Goal: Check status: Check status

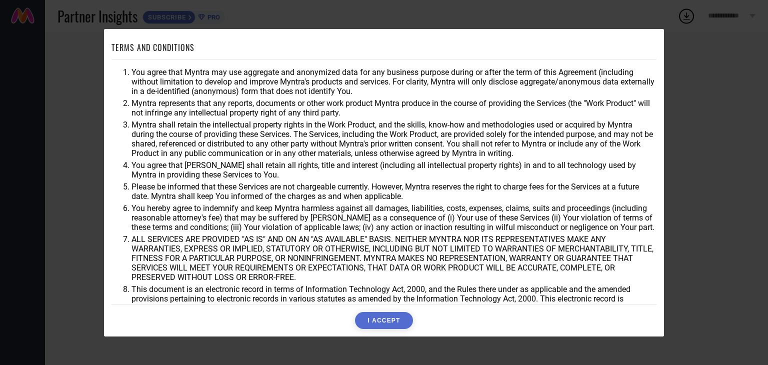
scroll to position [29, 0]
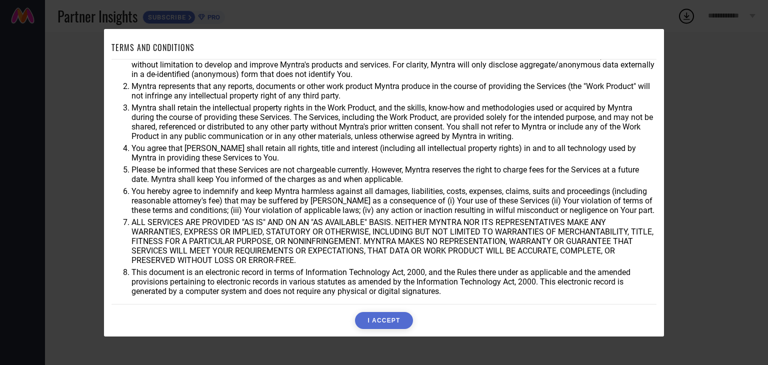
click at [376, 322] on button "I ACCEPT" at bounding box center [384, 320] width 58 height 17
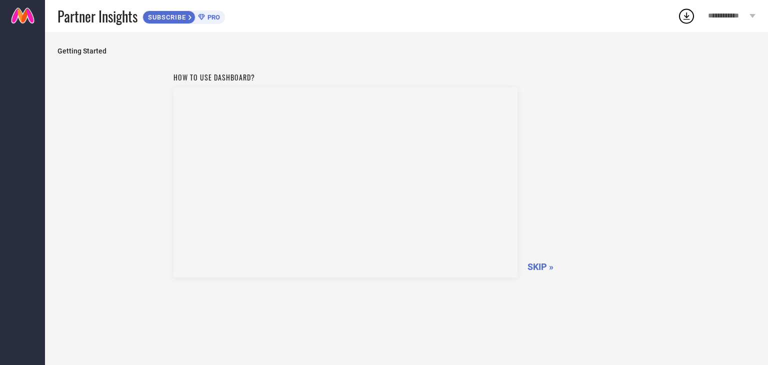
click at [486, 315] on div "How to use dashboard? SKIP »" at bounding box center [407, 209] width 698 height 283
click at [536, 266] on span "SKIP »" at bounding box center [541, 267] width 26 height 11
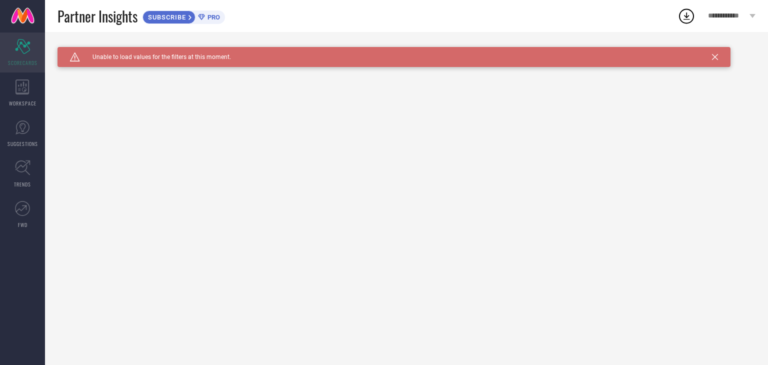
click at [17, 45] on icon "Scorecard" at bounding box center [23, 46] width 16 height 15
click at [714, 59] on icon at bounding box center [715, 57] width 6 height 6
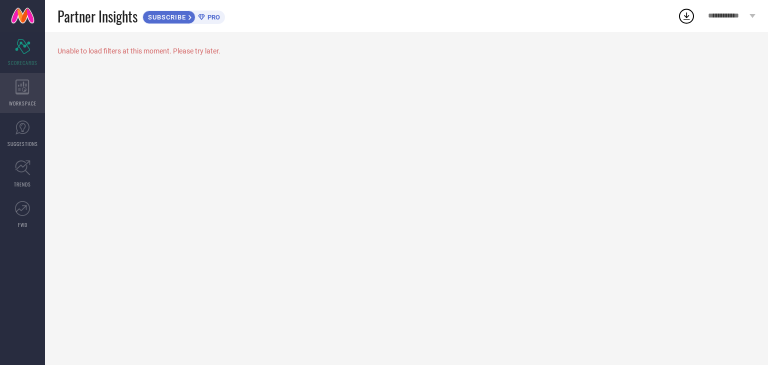
click at [32, 89] on div "WORKSPACE" at bounding box center [22, 93] width 45 height 40
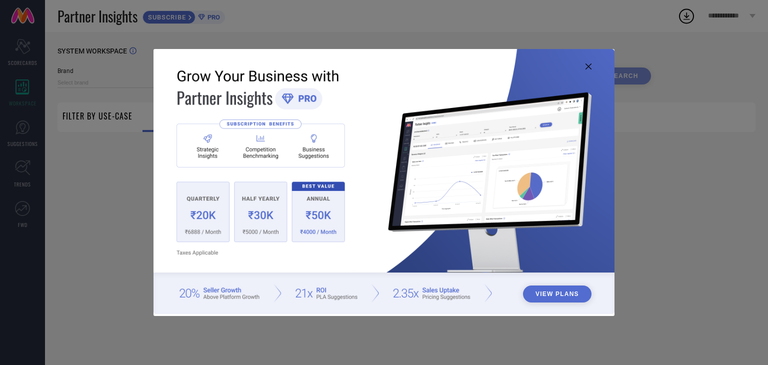
type input "1 STOP FASHION"
type input "All"
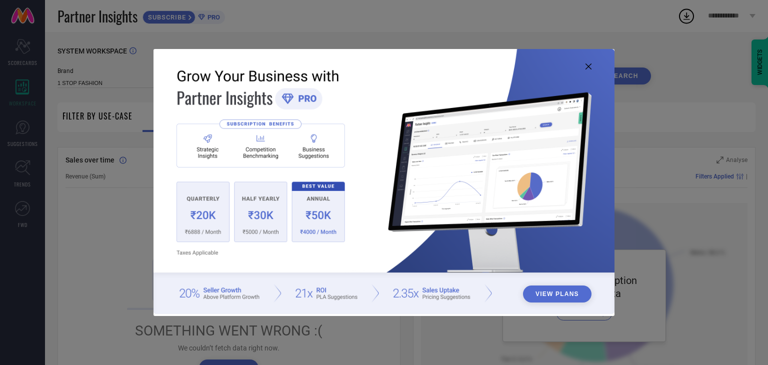
click at [561, 297] on button "View Plans" at bounding box center [557, 294] width 69 height 17
click at [588, 67] on icon at bounding box center [589, 67] width 6 height 6
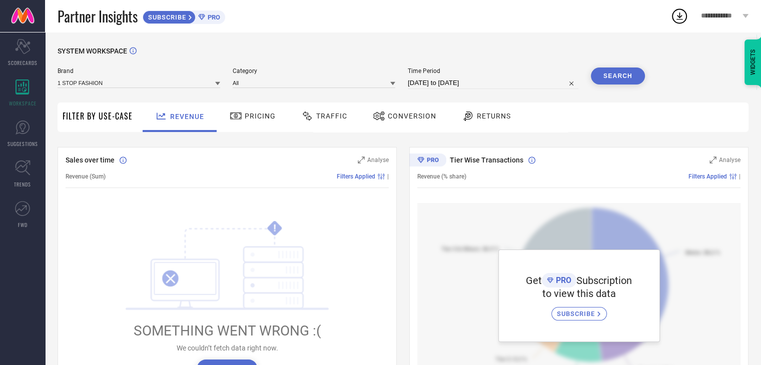
click at [216, 85] on icon at bounding box center [217, 83] width 5 height 5
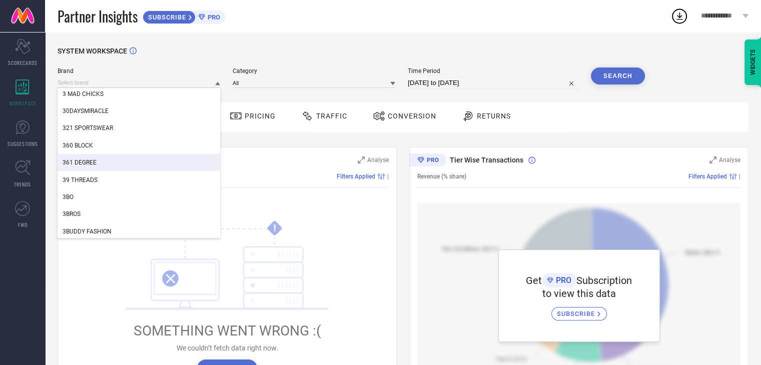
scroll to position [245, 0]
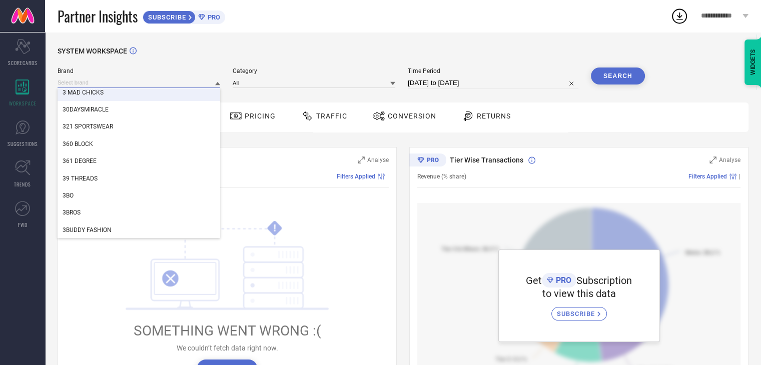
click at [140, 82] on input at bounding box center [139, 83] width 163 height 11
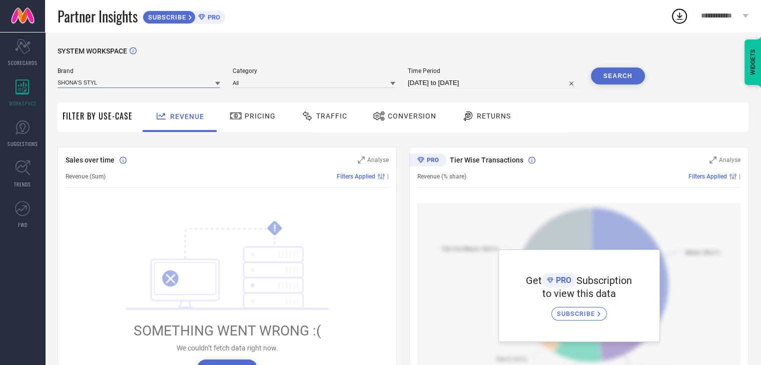
type input "SHONA'S STYLE"
select select "6"
select select "2025"
select select "7"
select select "2025"
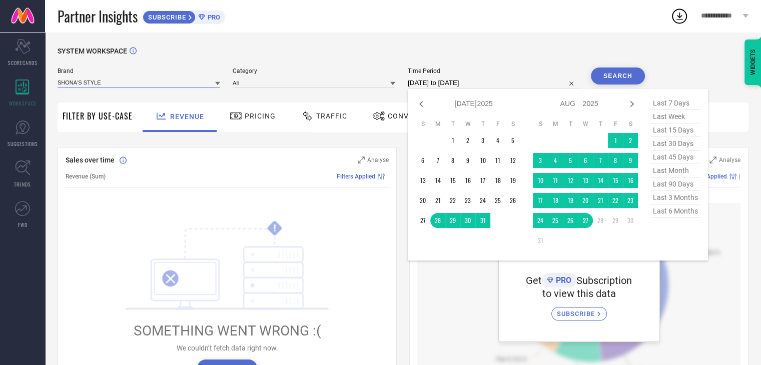
click at [437, 87] on input "28-07-2025 to 27-08-2025" at bounding box center [493, 83] width 171 height 12
type input "SHONA'S STYLE"
click at [617, 71] on button "Search" at bounding box center [618, 76] width 54 height 17
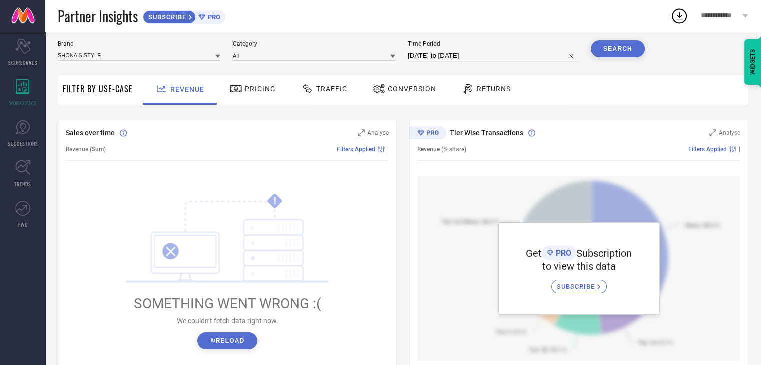
scroll to position [0, 0]
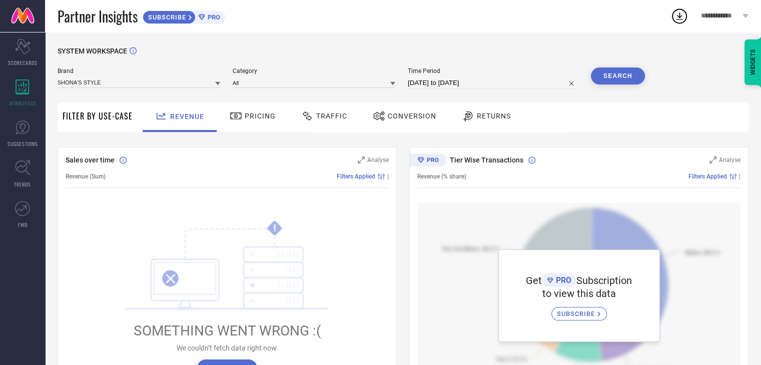
click at [248, 122] on div "Pricing" at bounding box center [252, 116] width 51 height 17
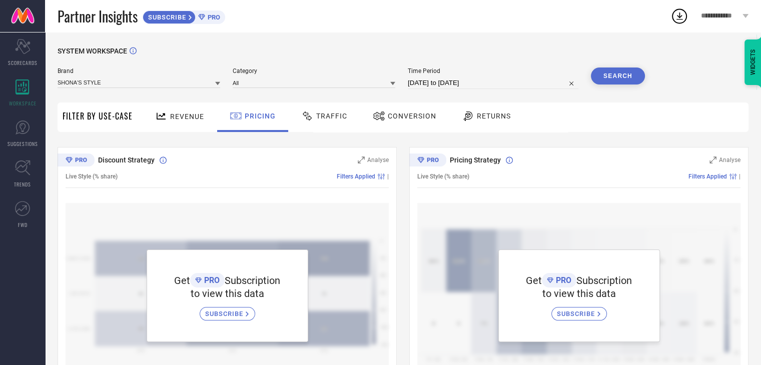
click at [325, 111] on div "Traffic" at bounding box center [324, 116] width 51 height 17
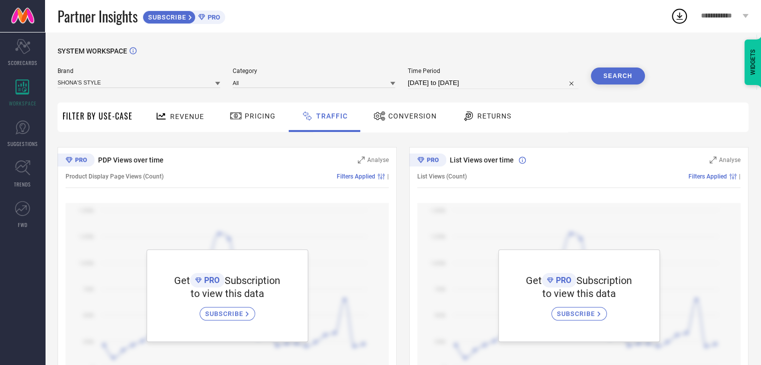
click at [410, 107] on div "Conversion" at bounding box center [405, 118] width 89 height 30
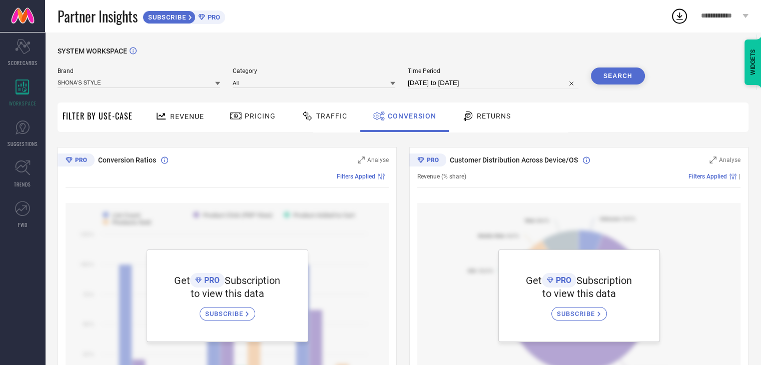
click at [467, 105] on div "Returns" at bounding box center [486, 118] width 74 height 30
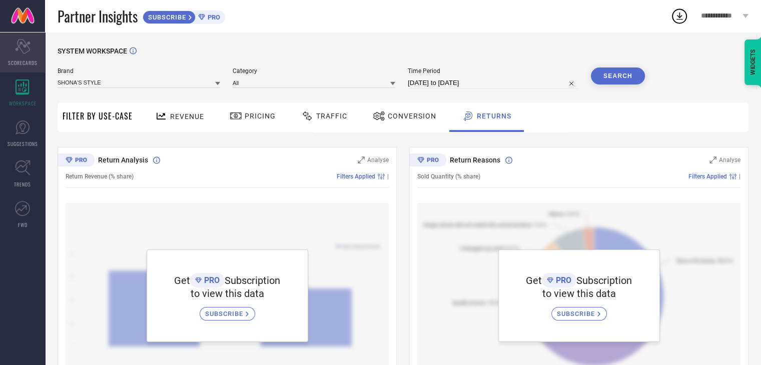
click at [27, 48] on icon "Scorecard" at bounding box center [23, 46] width 16 height 15
